Goal: Information Seeking & Learning: Learn about a topic

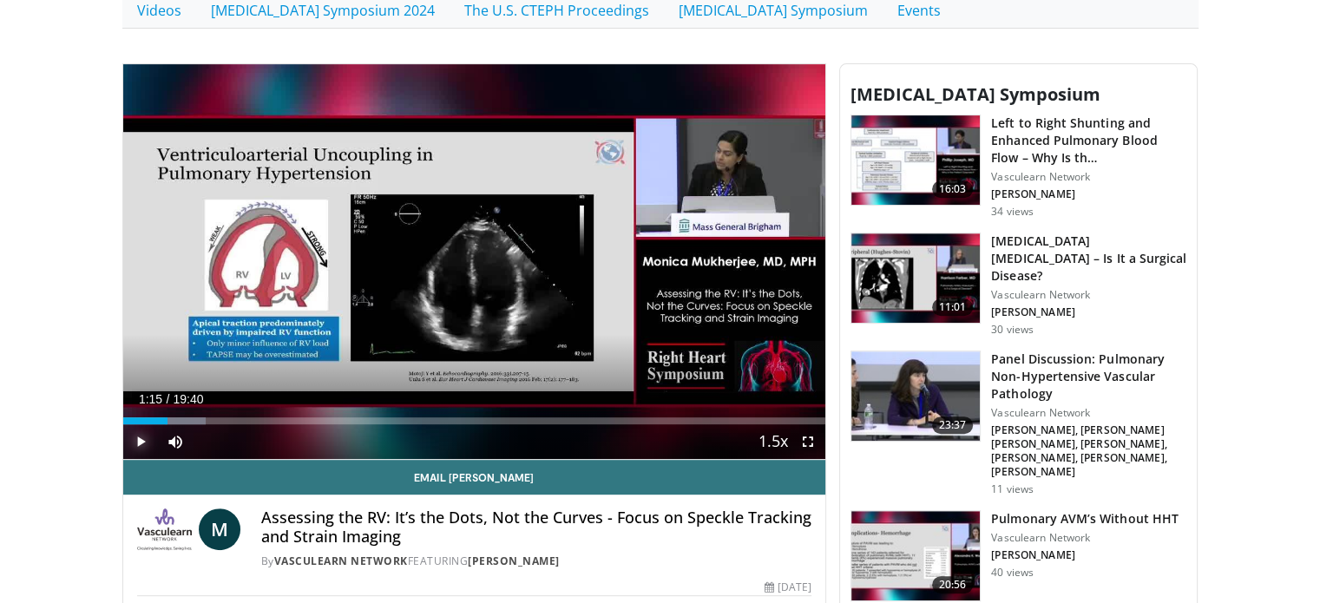
click at [138, 424] on span "Video Player" at bounding box center [140, 441] width 35 height 35
click at [142, 424] on span "Video Player" at bounding box center [140, 441] width 35 height 35
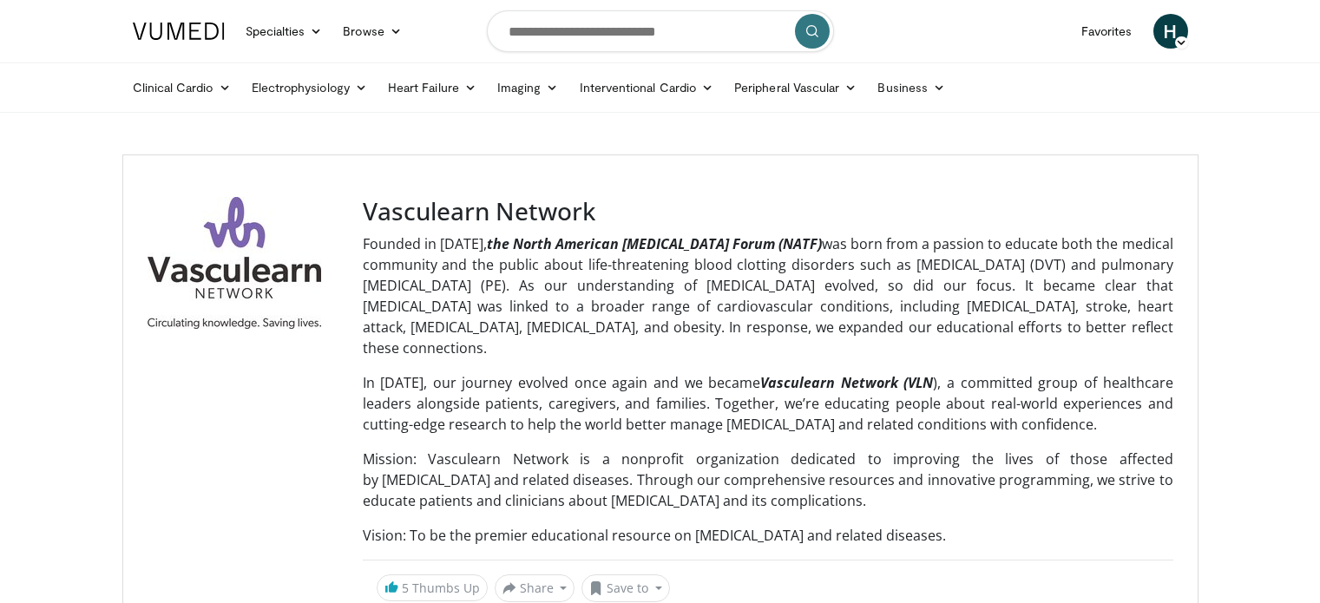
scroll to position [5465, 0]
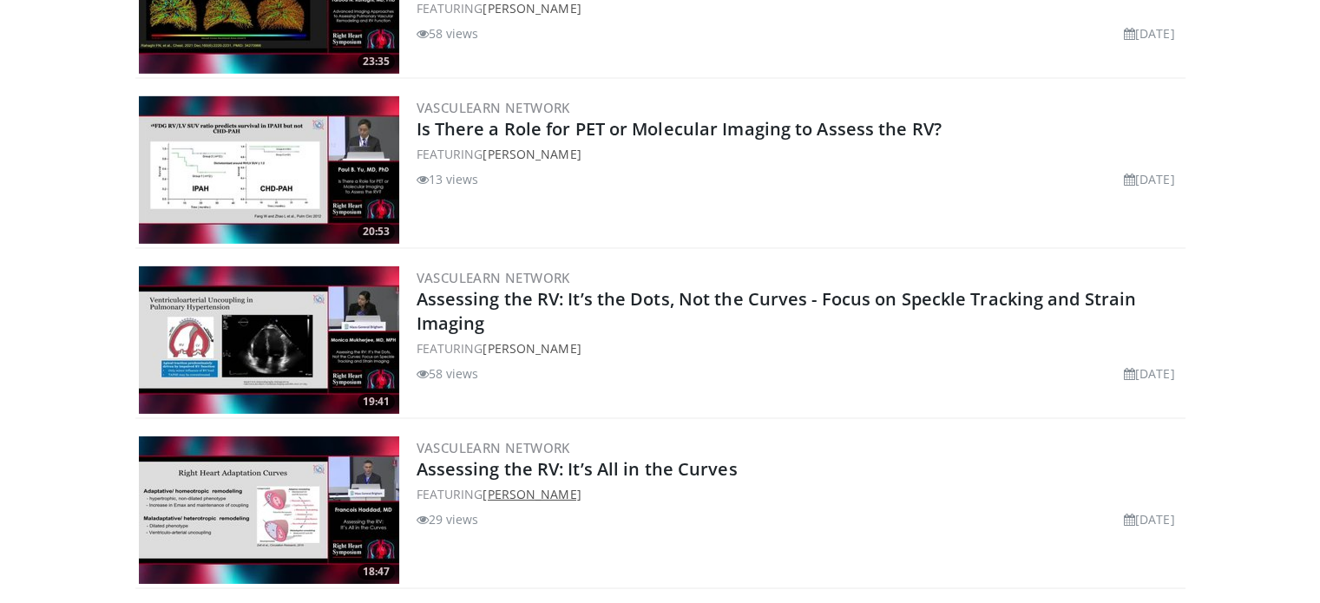
click at [571, 486] on link "Francois Haddad" at bounding box center [531, 494] width 98 height 16
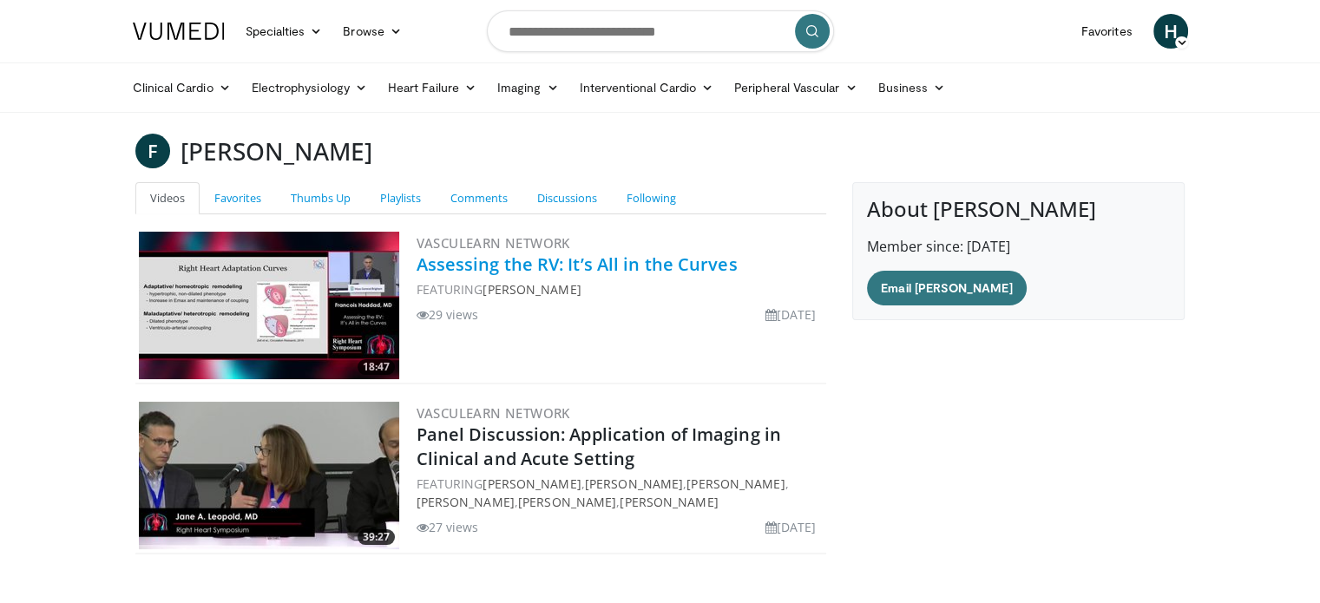
click at [644, 263] on link "Assessing the RV: It’s All in the Curves" at bounding box center [576, 263] width 321 height 23
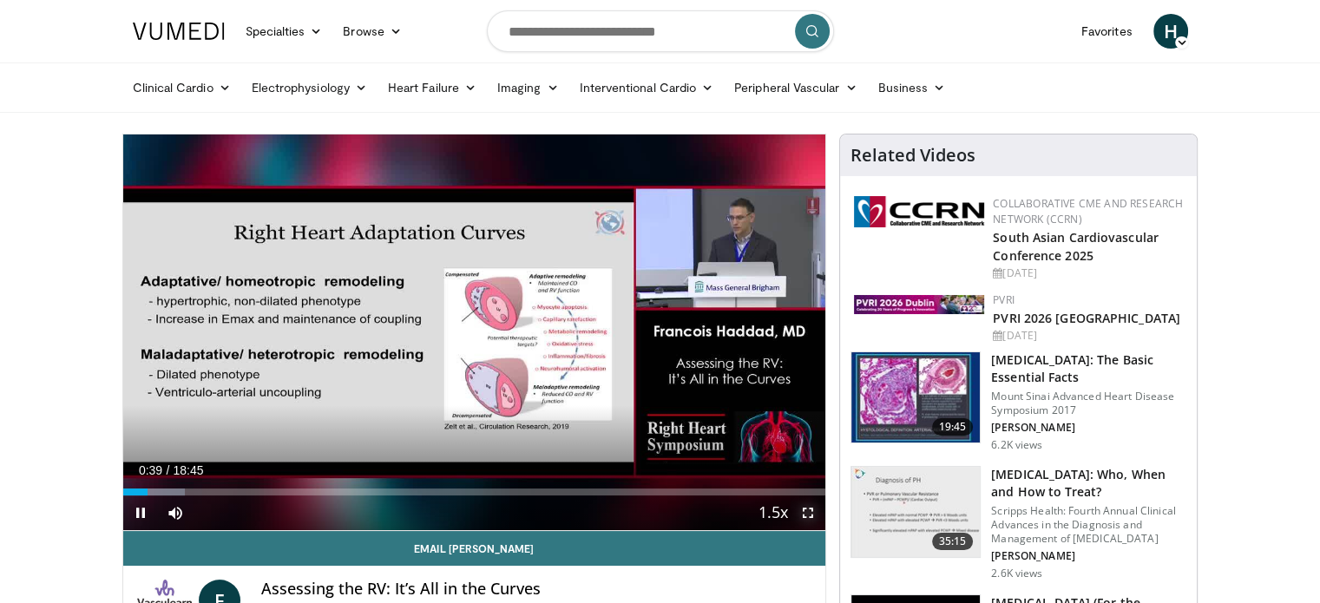
click at [805, 513] on span "Video Player" at bounding box center [807, 512] width 35 height 35
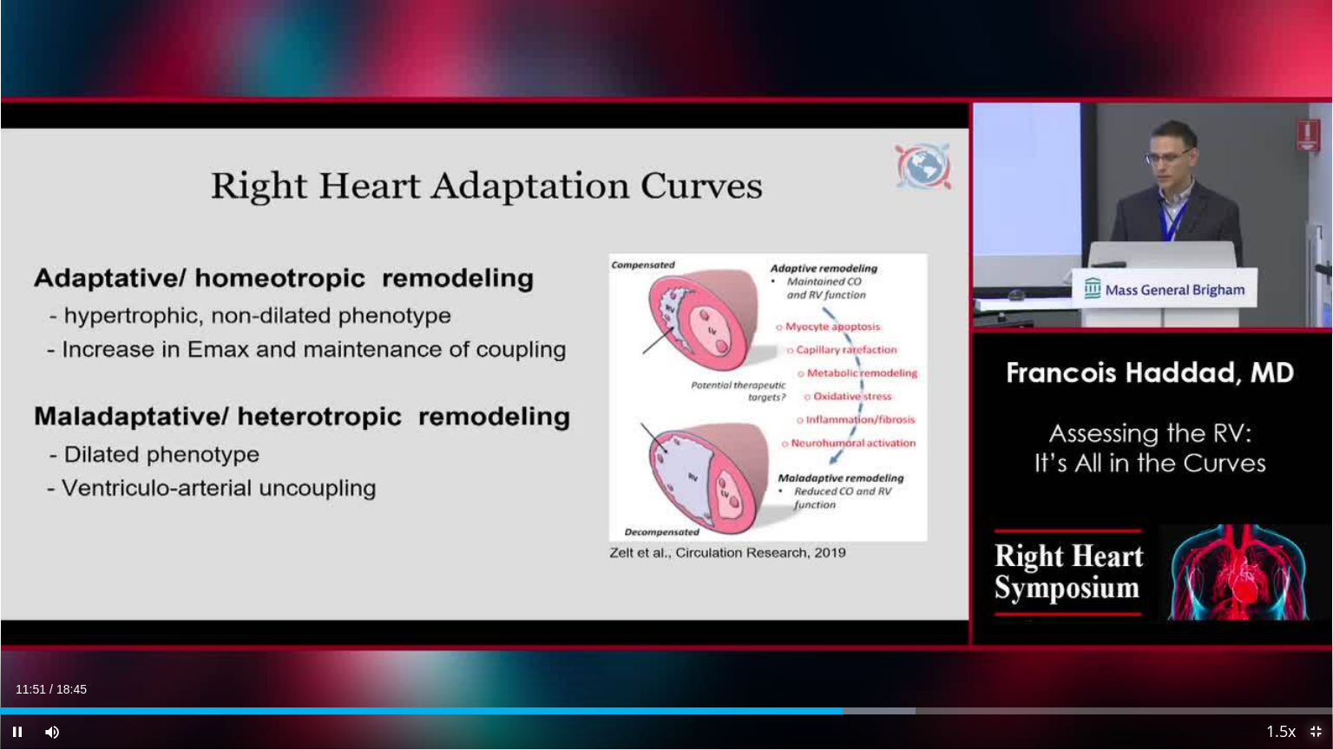
click at [1319, 602] on span "Video Player" at bounding box center [1315, 731] width 35 height 35
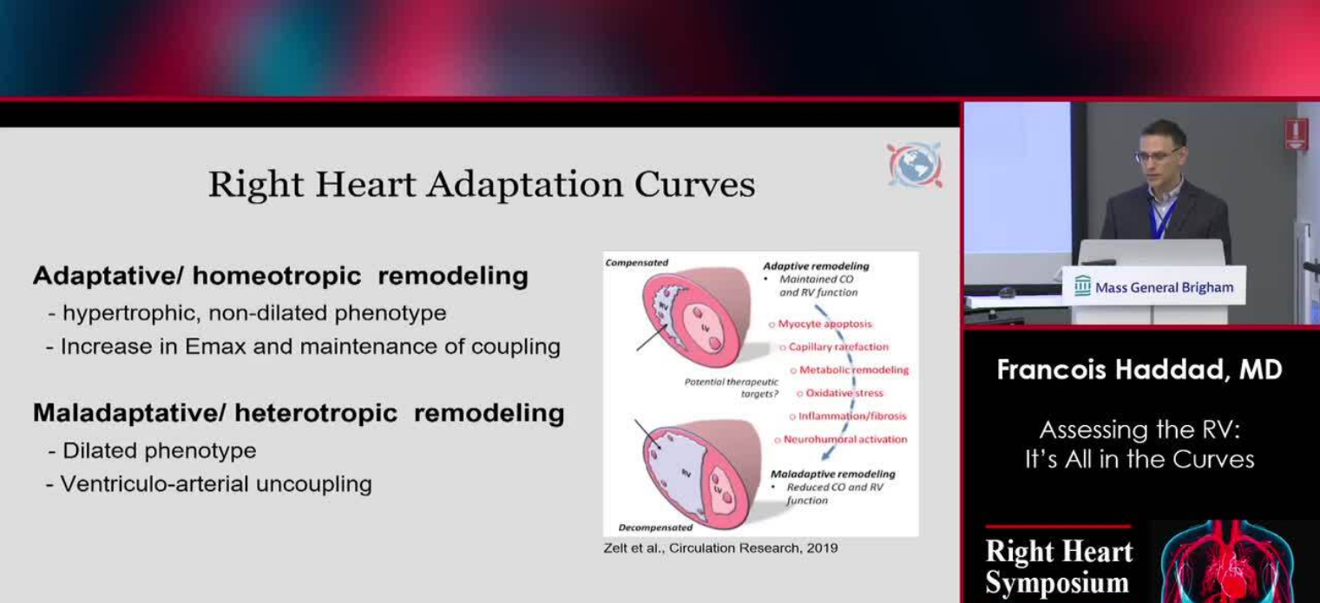
scroll to position [260, 0]
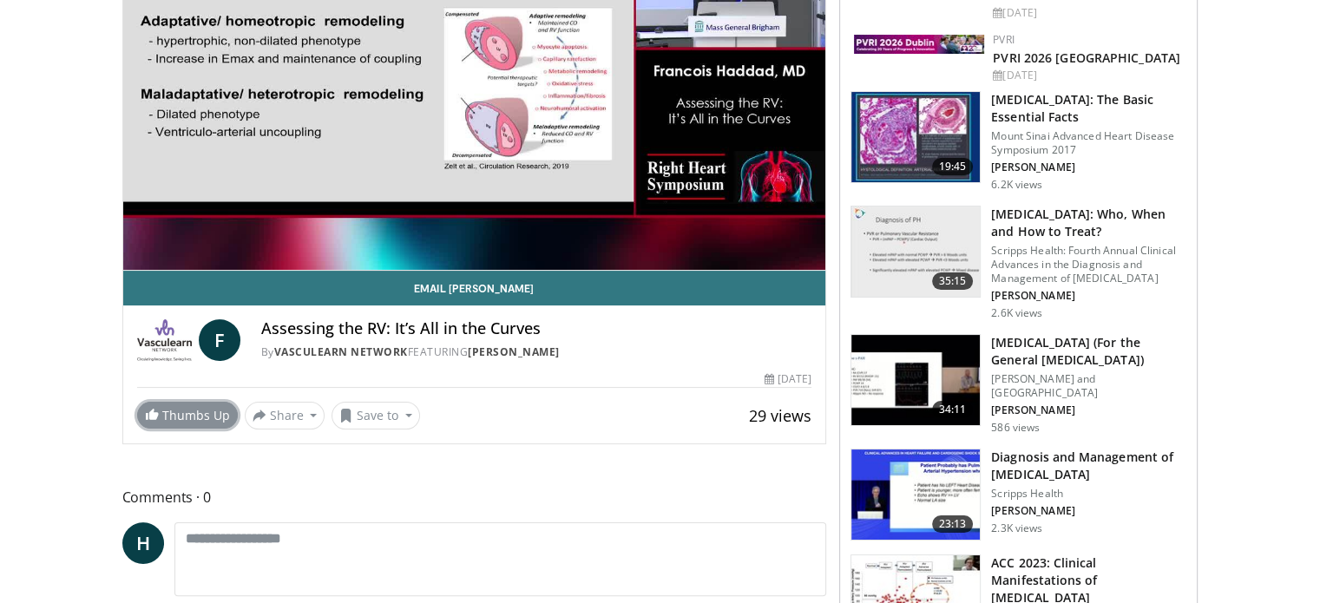
drag, startPoint x: 180, startPoint y: 409, endPoint x: 194, endPoint y: 409, distance: 13.9
click at [180, 409] on link "Thumbs Up" at bounding box center [187, 415] width 101 height 27
drag, startPoint x: 471, startPoint y: 345, endPoint x: 592, endPoint y: 343, distance: 120.6
click at [592, 343] on div "Assessing the RV: It’s All in the Curves By Vasculearn Network FEATURING Franco…" at bounding box center [536, 340] width 551 height 42
copy div "[PERSON_NAME]"
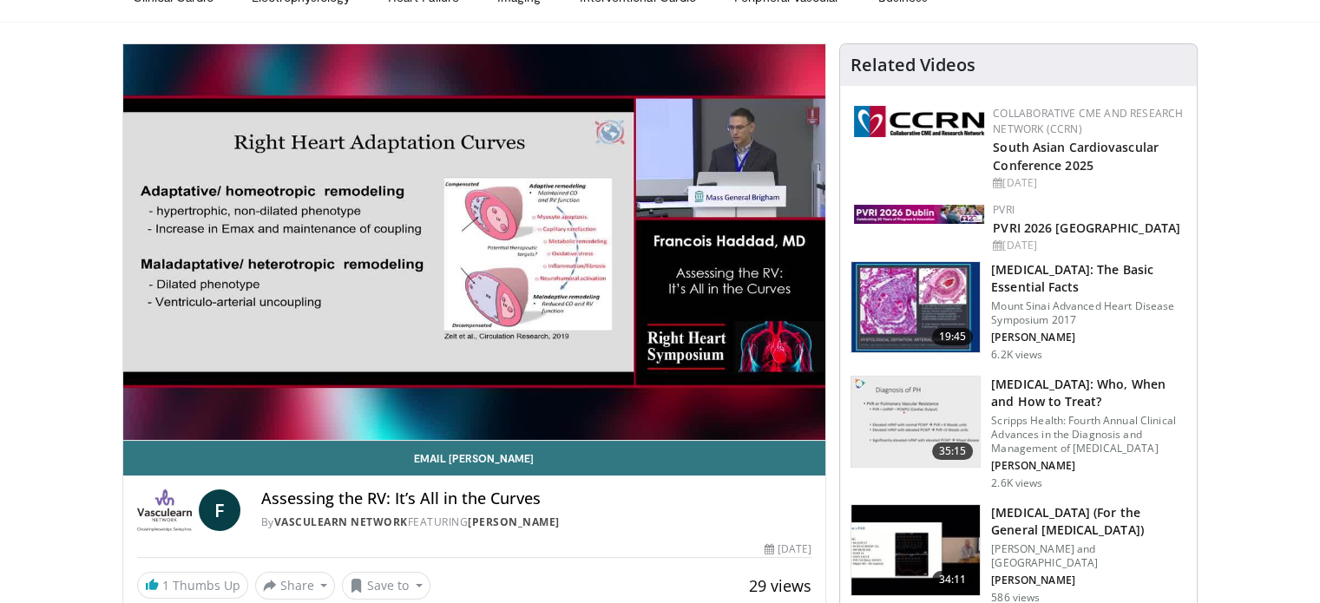
scroll to position [87, 0]
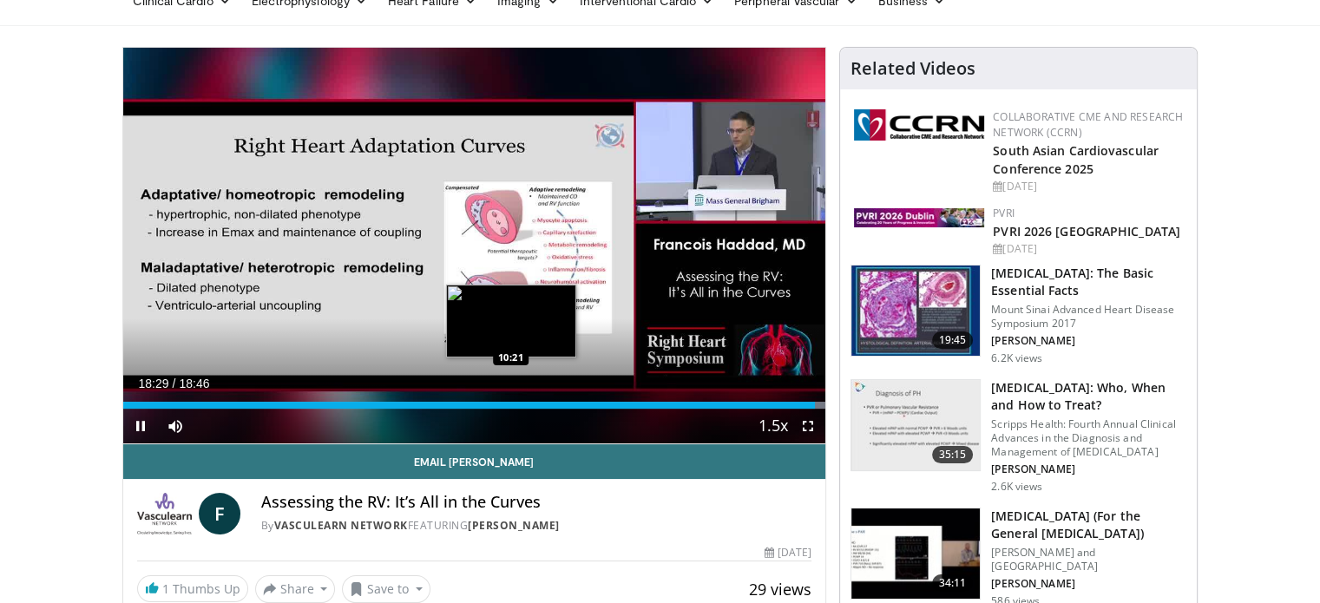
click at [513, 408] on div "18:29" at bounding box center [469, 405] width 692 height 7
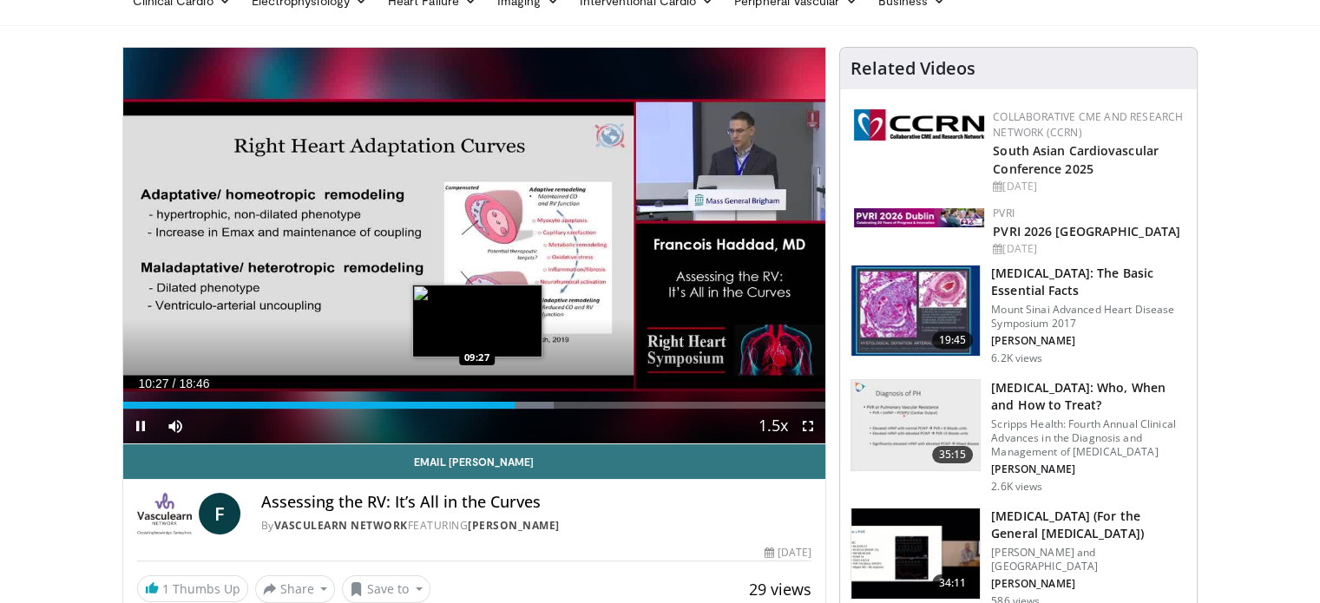
click at [476, 407] on div "Loaded : 61.28% 10:27 09:27" at bounding box center [474, 405] width 703 height 7
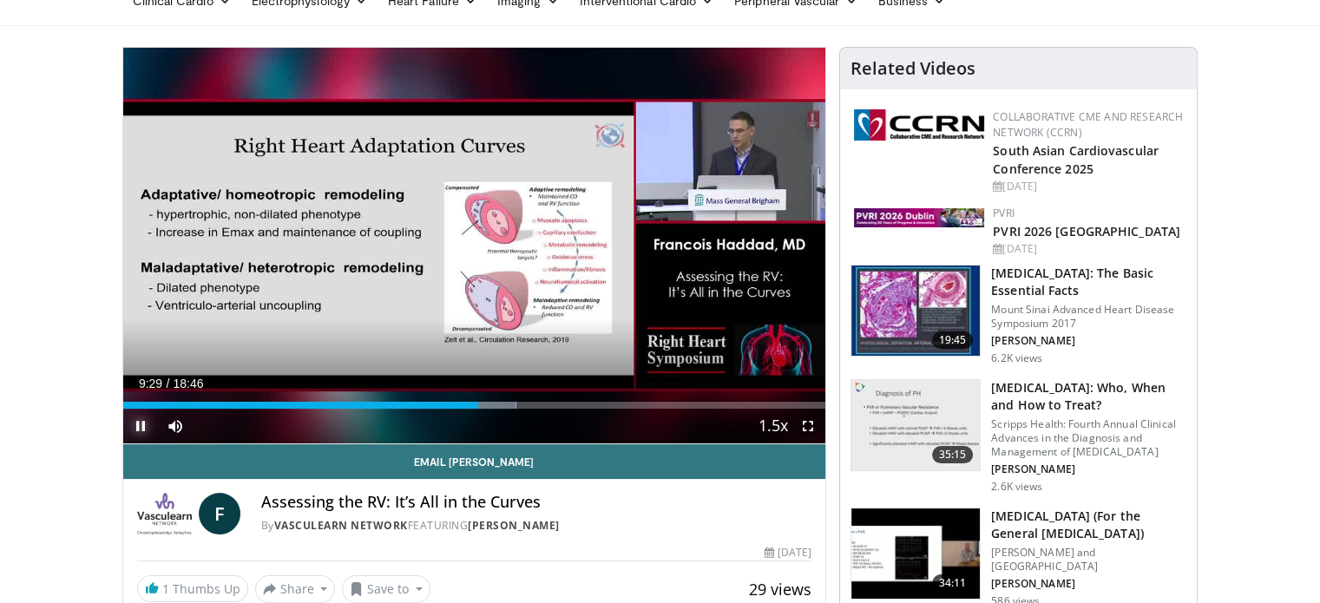
click at [140, 427] on span "Video Player" at bounding box center [140, 426] width 35 height 35
